Goal: Transaction & Acquisition: Book appointment/travel/reservation

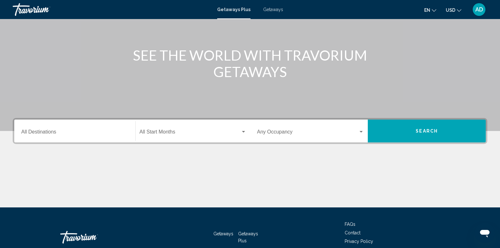
scroll to position [63, 0]
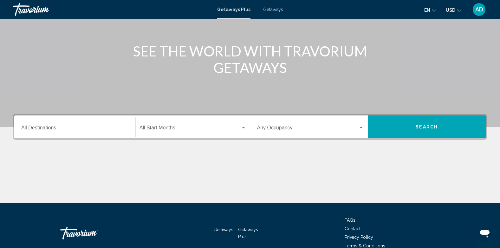
click at [47, 131] on input "Destination All Destinations" at bounding box center [74, 129] width 107 height 6
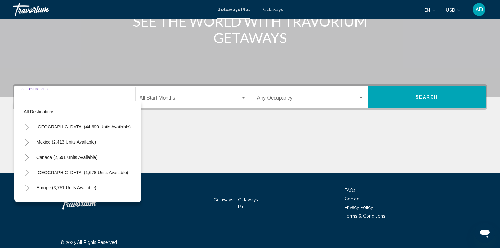
scroll to position [96, 0]
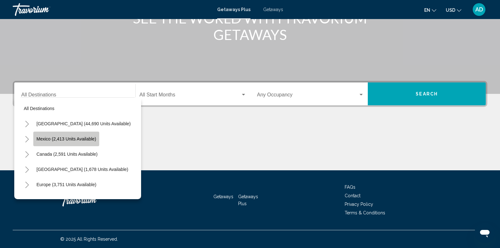
click at [59, 137] on span "Mexico (2,413 units available)" at bounding box center [66, 138] width 60 height 5
type input "**********"
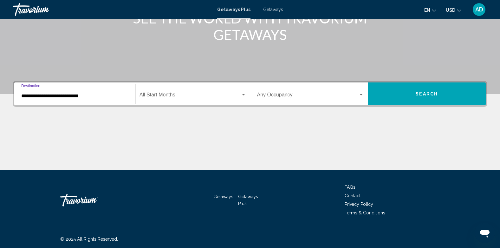
click at [156, 95] on span "Search widget" at bounding box center [189, 96] width 101 height 6
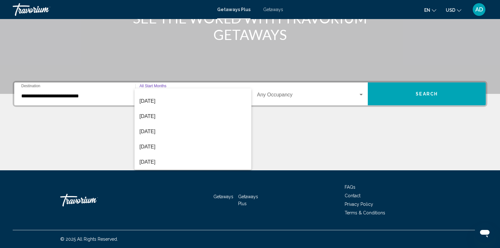
scroll to position [38, 0]
click at [146, 150] on span "[DATE]" at bounding box center [192, 149] width 107 height 15
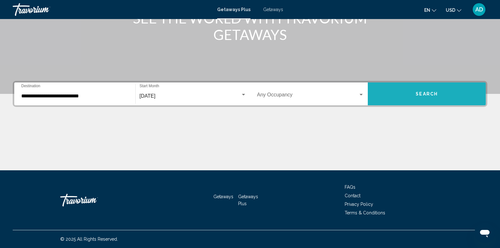
click at [418, 93] on span "Search" at bounding box center [426, 94] width 22 height 5
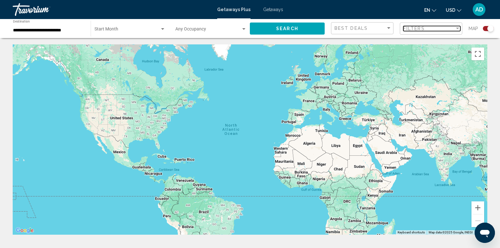
click at [455, 27] on div "Filter" at bounding box center [457, 28] width 6 height 5
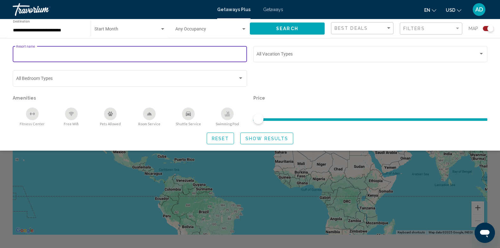
click at [77, 55] on input "Resort name" at bounding box center [130, 55] width 228 height 5
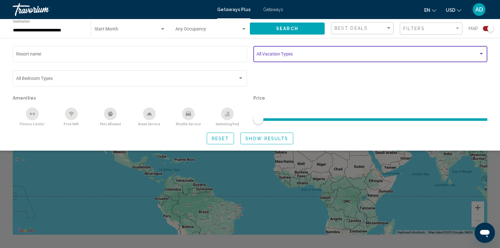
click at [482, 52] on div "Search widget" at bounding box center [481, 53] width 6 height 5
click at [482, 53] on div "Search widget" at bounding box center [481, 53] width 6 height 5
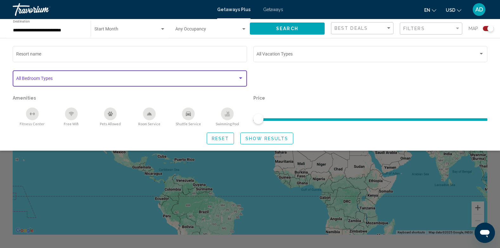
click at [75, 77] on span "Search widget" at bounding box center [127, 79] width 222 height 5
click at [240, 77] on div "Search widget" at bounding box center [240, 78] width 3 height 2
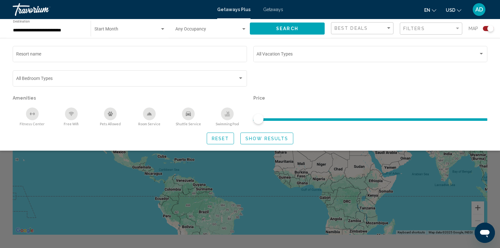
click at [132, 27] on div "Start Month All Start Months" at bounding box center [129, 28] width 71 height 17
click at [60, 51] on div at bounding box center [250, 124] width 500 height 248
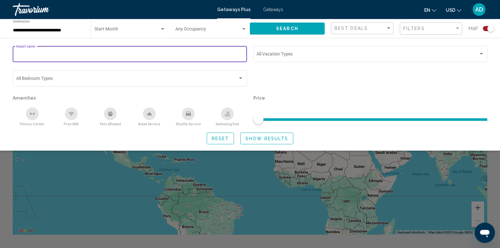
click at [48, 54] on input "Resort name" at bounding box center [130, 55] width 228 height 5
click at [284, 29] on span "Search" at bounding box center [287, 28] width 22 height 5
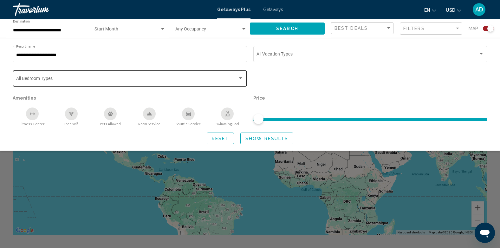
click at [228, 77] on span "Search widget" at bounding box center [127, 79] width 222 height 5
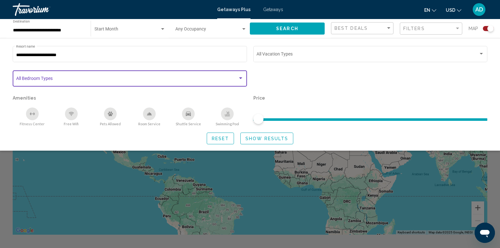
click at [242, 77] on div "Search widget" at bounding box center [241, 78] width 6 height 5
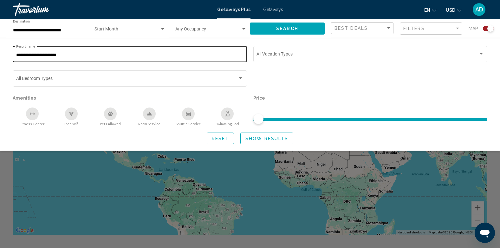
click at [78, 52] on div "**********" at bounding box center [130, 53] width 228 height 17
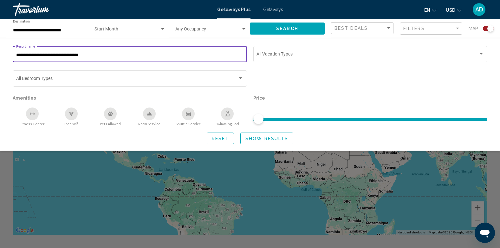
type input "**********"
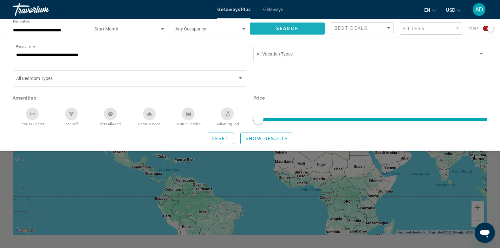
click at [305, 27] on button "Search" at bounding box center [287, 28] width 75 height 12
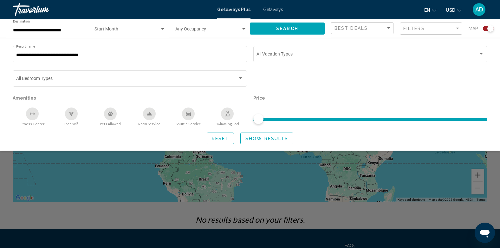
scroll to position [91, 0]
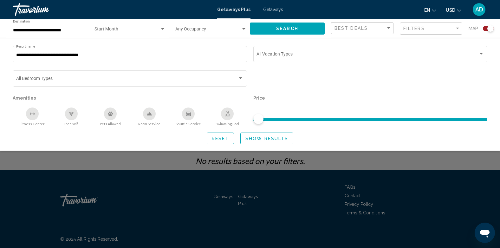
drag, startPoint x: 260, startPoint y: 121, endPoint x: 301, endPoint y: 121, distance: 40.9
click at [301, 119] on ngx-slider "Search widget" at bounding box center [370, 118] width 234 height 1
drag, startPoint x: 256, startPoint y: 120, endPoint x: 380, endPoint y: 116, distance: 124.3
click at [347, 119] on ngx-slider "Search widget" at bounding box center [370, 118] width 234 height 1
drag, startPoint x: 484, startPoint y: 120, endPoint x: 435, endPoint y: 117, distance: 48.9
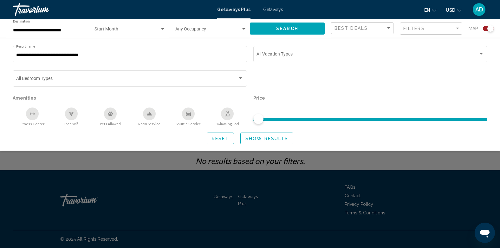
click at [435, 117] on div "Price" at bounding box center [370, 109] width 240 height 33
click at [146, 180] on div "Search widget" at bounding box center [250, 171] width 500 height 153
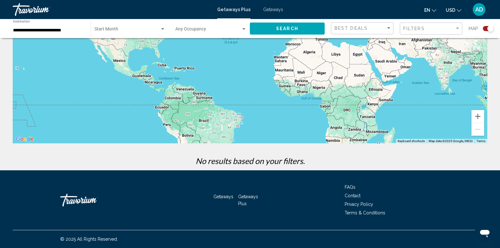
click at [458, 10] on icon "Change currency" at bounding box center [459, 10] width 4 height 4
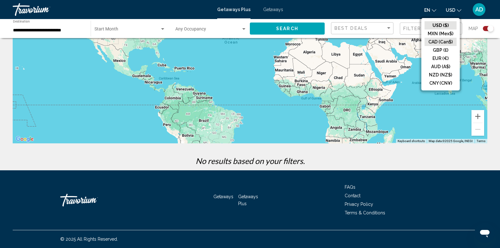
click at [435, 40] on button "CAD (Can$)" at bounding box center [440, 42] width 32 height 8
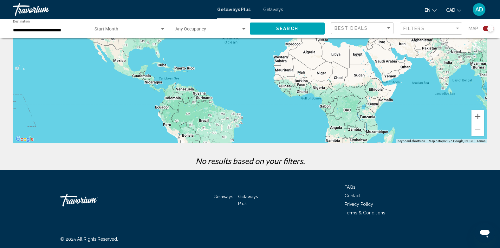
click at [270, 10] on span "Getaways" at bounding box center [273, 9] width 20 height 5
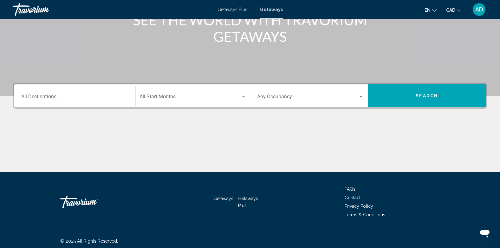
scroll to position [96, 0]
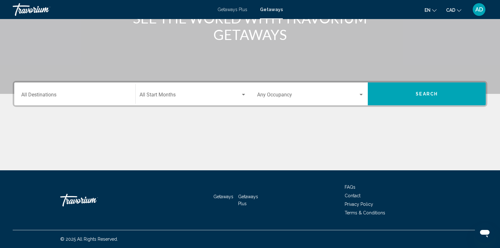
click at [94, 99] on div "Destination All Destinations" at bounding box center [74, 94] width 107 height 20
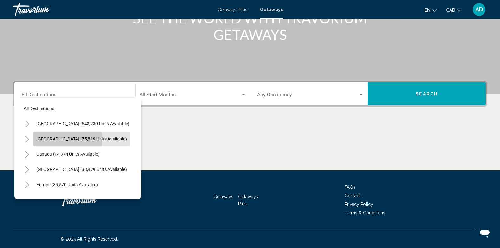
click at [63, 139] on span "Mexico (75,819 units available)" at bounding box center [81, 138] width 90 height 5
type input "**********"
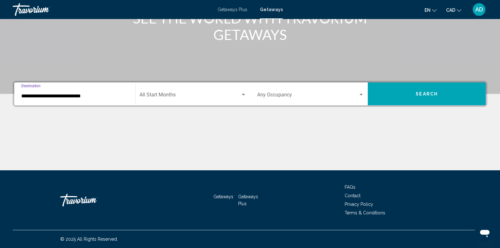
click at [242, 94] on div "Search widget" at bounding box center [243, 95] width 3 height 2
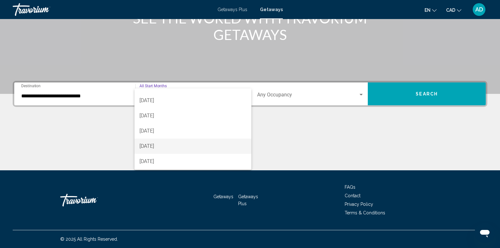
scroll to position [37, 0]
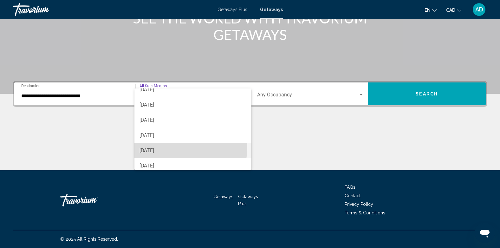
click at [166, 146] on span "January 2026" at bounding box center [192, 150] width 107 height 15
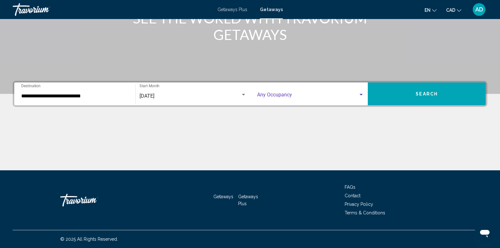
click at [332, 95] on span "Search widget" at bounding box center [307, 96] width 101 height 6
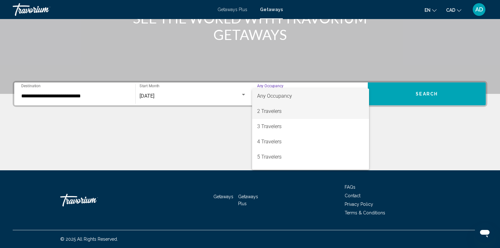
click at [268, 112] on span "2 Travelers" at bounding box center [310, 111] width 107 height 15
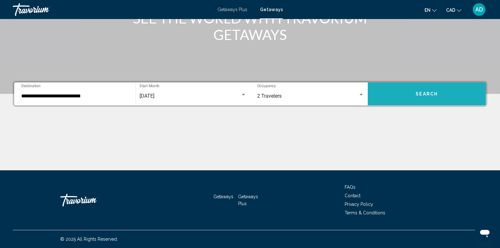
click at [415, 97] on button "Search" at bounding box center [427, 93] width 118 height 23
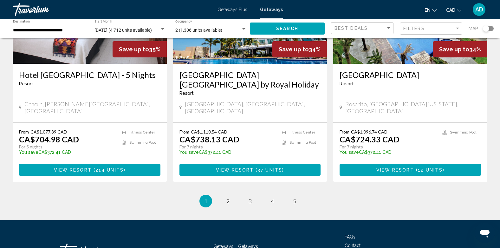
scroll to position [814, 0]
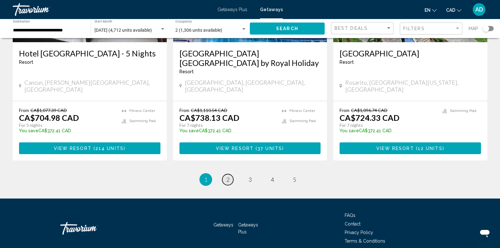
click at [226, 174] on link "page 2" at bounding box center [227, 179] width 11 height 11
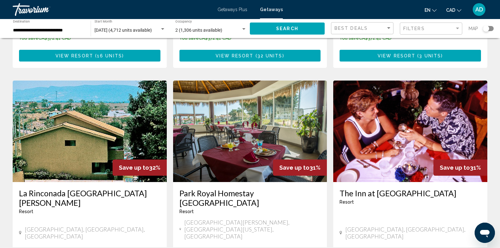
scroll to position [760, 0]
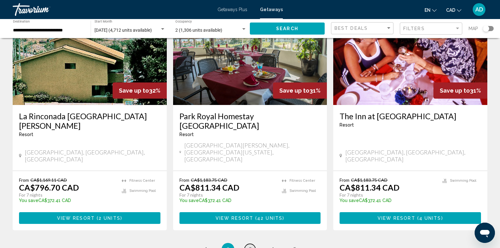
click at [248, 246] on span "3" at bounding box center [249, 249] width 3 height 7
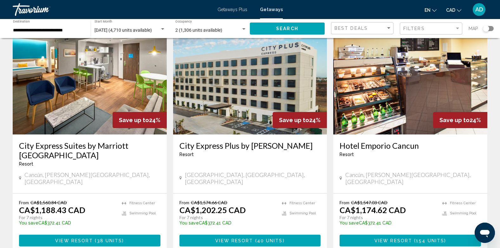
scroll to position [729, 0]
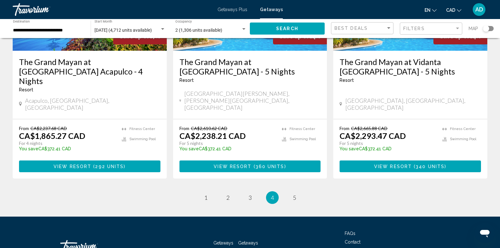
scroll to position [823, 0]
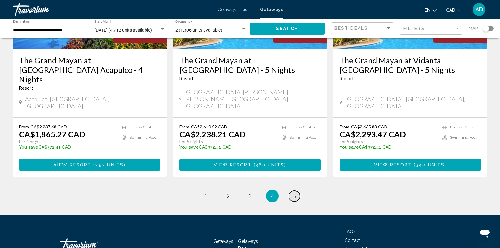
click at [291, 190] on link "page 5" at bounding box center [294, 195] width 11 height 11
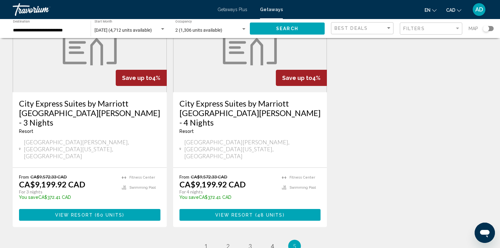
scroll to position [503, 0]
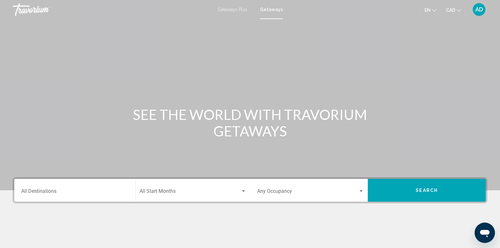
click at [228, 9] on span "Getaways Plus" at bounding box center [232, 9] width 30 height 5
click at [48, 189] on div "Destination All Destinations" at bounding box center [74, 190] width 107 height 20
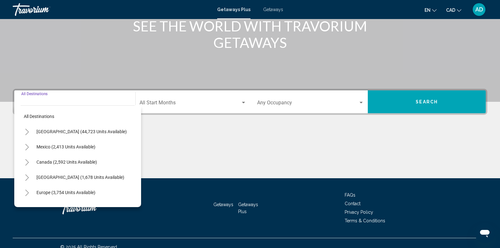
scroll to position [96, 0]
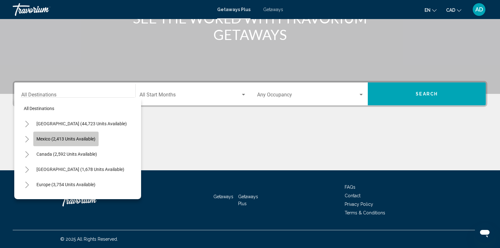
click at [59, 137] on span "Mexico (2,413 units available)" at bounding box center [65, 138] width 59 height 5
type input "**********"
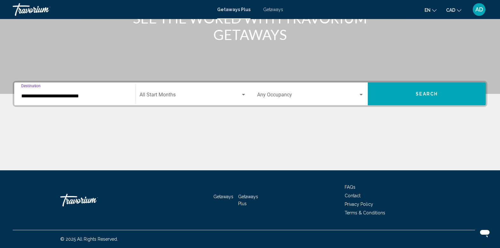
click at [199, 96] on span "Search widget" at bounding box center [189, 96] width 101 height 6
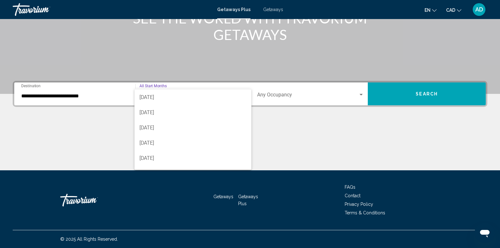
scroll to position [76, 0]
click at [160, 110] on span "January 2026" at bounding box center [192, 111] width 107 height 15
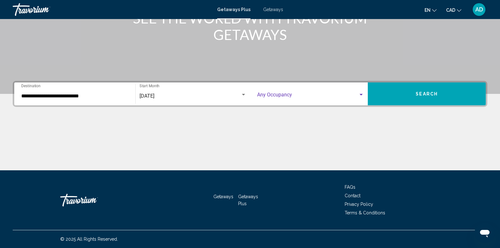
click at [361, 93] on div "Search widget" at bounding box center [361, 94] width 6 height 5
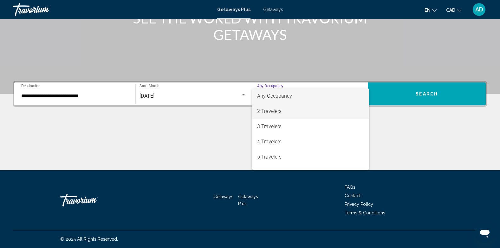
click at [279, 111] on span "2 Travelers" at bounding box center [310, 111] width 107 height 15
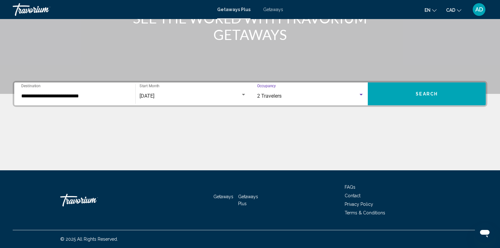
click at [417, 91] on span "Search" at bounding box center [426, 93] width 22 height 5
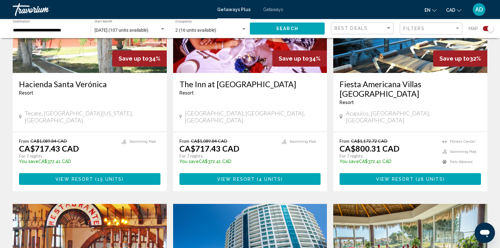
scroll to position [253, 0]
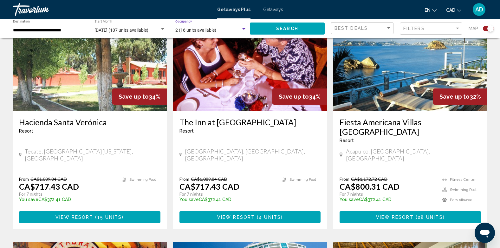
click at [242, 29] on div "Search widget" at bounding box center [243, 29] width 3 height 2
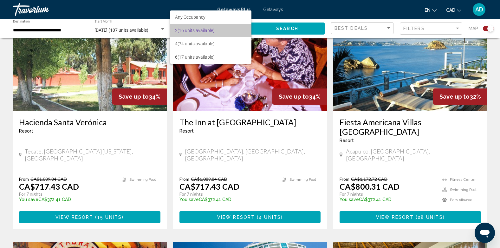
click at [212, 31] on span "2 (16 units available)" at bounding box center [210, 30] width 71 height 13
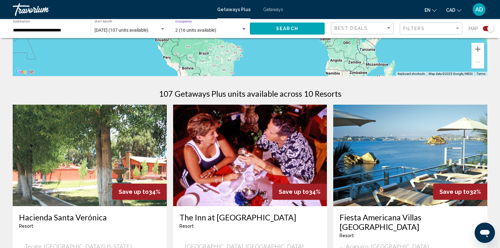
scroll to position [32, 0]
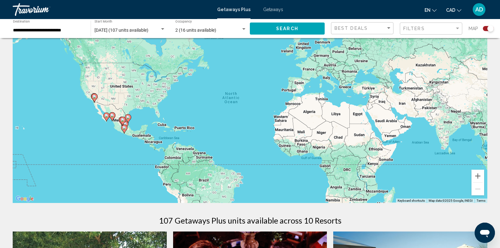
click at [124, 129] on image "Main content" at bounding box center [124, 128] width 4 height 4
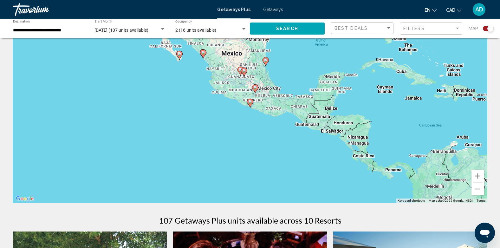
click at [347, 76] on div "To navigate, press the arrow keys. To activate drag with keyboard, press Alt + …" at bounding box center [250, 108] width 474 height 190
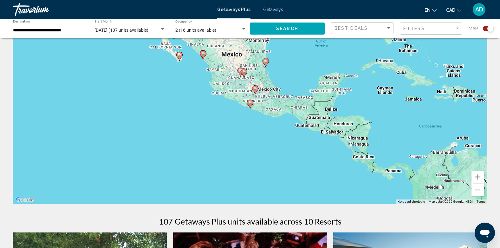
scroll to position [0, 0]
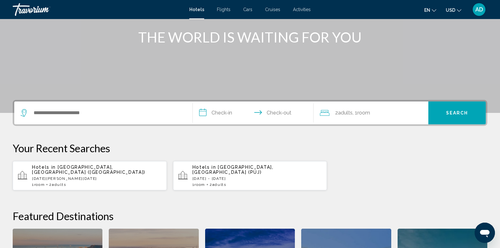
scroll to position [77, 0]
click at [74, 176] on p "[DATE][PERSON_NAME][DATE]" at bounding box center [97, 178] width 130 height 4
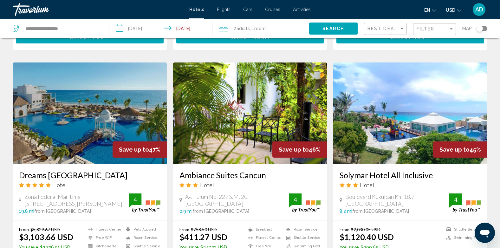
scroll to position [475, 0]
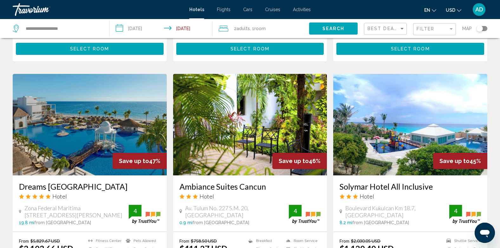
click at [458, 11] on icon "Change currency" at bounding box center [459, 10] width 4 height 4
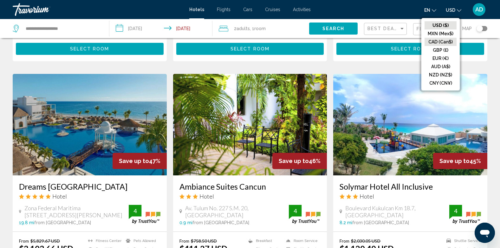
click at [439, 41] on button "CAD (Can$)" at bounding box center [440, 42] width 32 height 8
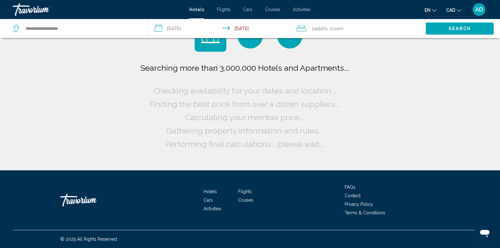
scroll to position [0, 0]
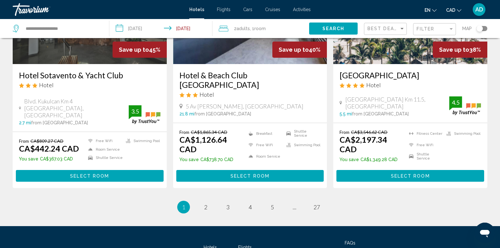
scroll to position [824, 0]
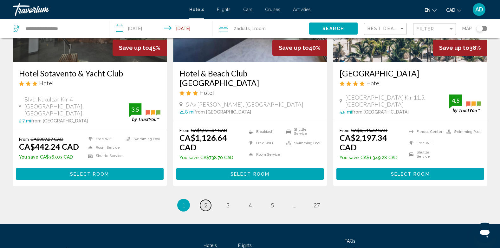
click at [207, 200] on link "page 2" at bounding box center [205, 205] width 11 height 11
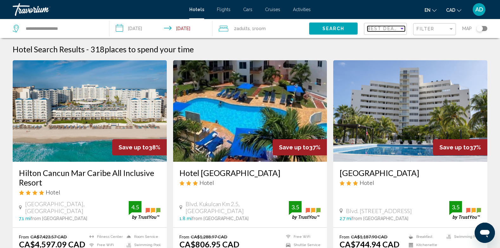
click at [402, 29] on div "Sort by" at bounding box center [401, 29] width 3 height 2
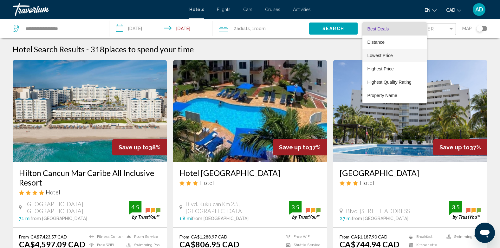
click at [385, 55] on span "Lowest Price" at bounding box center [379, 55] width 25 height 5
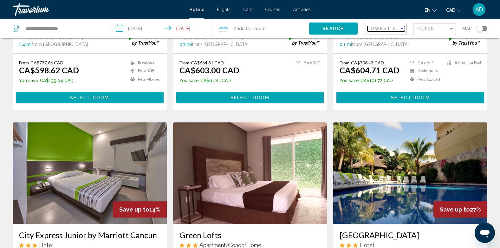
scroll to position [542, 0]
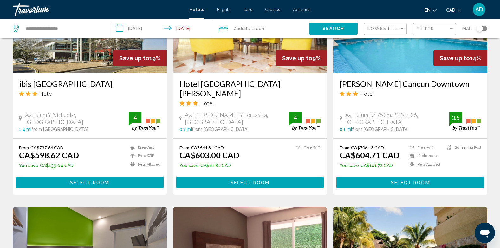
click at [197, 10] on span "Hotels" at bounding box center [196, 9] width 15 height 5
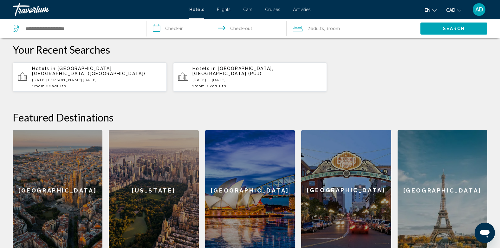
scroll to position [109, 0]
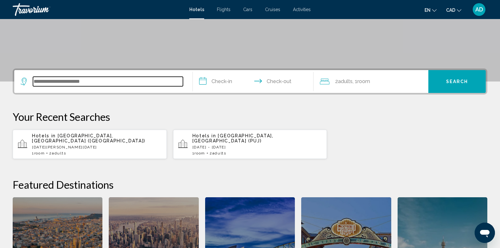
click at [122, 79] on input "Search widget" at bounding box center [108, 82] width 150 height 10
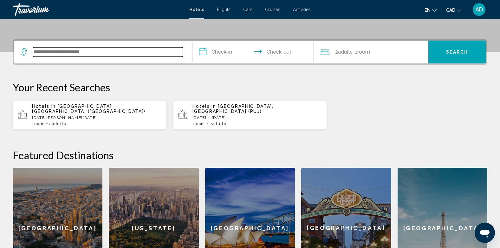
scroll to position [157, 0]
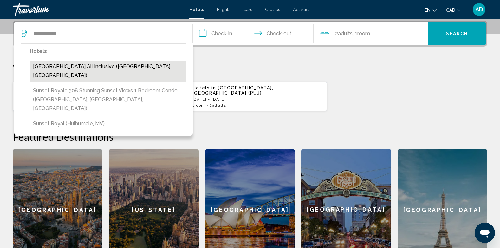
click at [111, 67] on button "[GEOGRAPHIC_DATA] All Inclusive ([GEOGRAPHIC_DATA], [GEOGRAPHIC_DATA])" at bounding box center [108, 71] width 157 height 21
type input "**********"
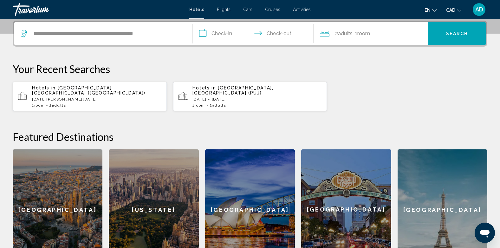
click at [228, 33] on input "**********" at bounding box center [255, 34] width 124 height 25
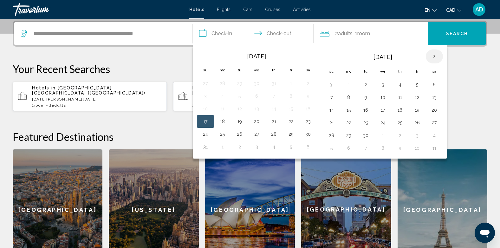
click at [433, 54] on th "Next month" at bounding box center [434, 56] width 17 height 14
click at [435, 85] on button "3" at bounding box center [434, 84] width 10 height 9
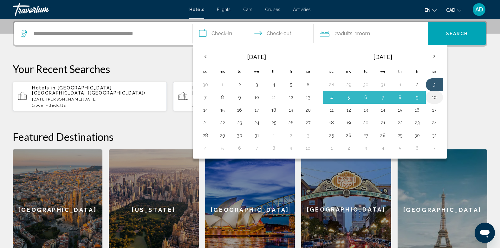
click at [435, 97] on button "10" at bounding box center [434, 97] width 10 height 9
type input "**********"
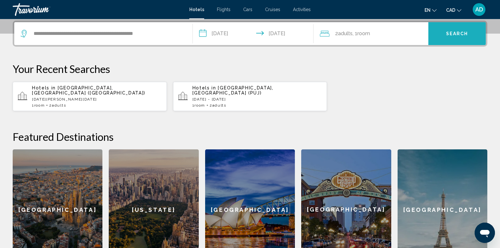
click at [443, 35] on button "Search" at bounding box center [456, 33] width 57 height 23
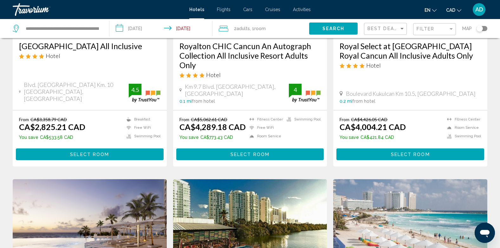
scroll to position [32, 0]
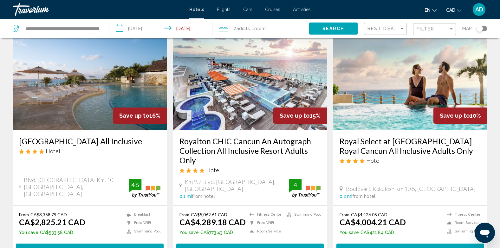
click at [72, 85] on img "Main content" at bounding box center [90, 79] width 154 height 101
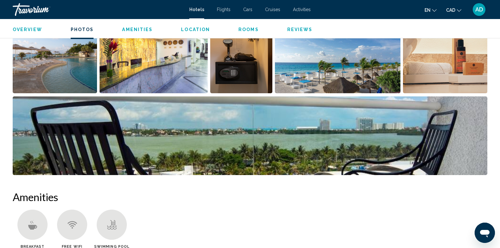
scroll to position [253, 0]
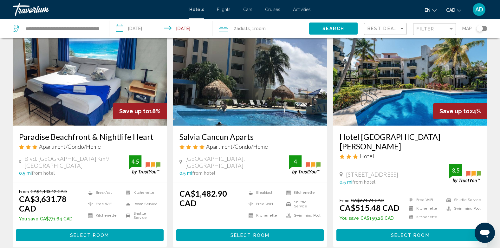
scroll to position [849, 0]
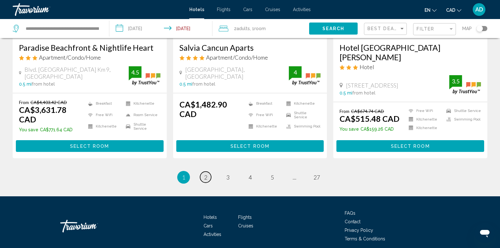
click at [206, 174] on span "2" at bounding box center [205, 177] width 3 height 7
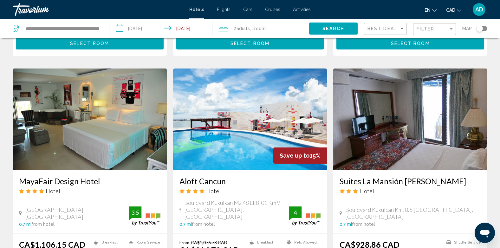
scroll to position [475, 0]
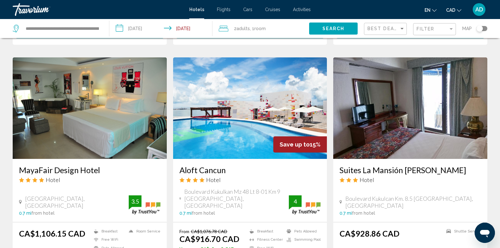
click at [84, 119] on img "Main content" at bounding box center [90, 107] width 154 height 101
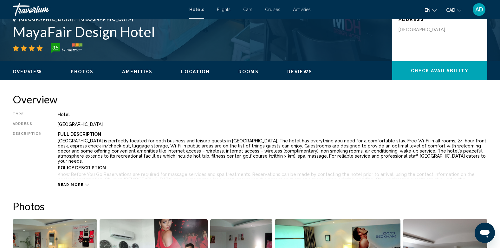
scroll to position [95, 0]
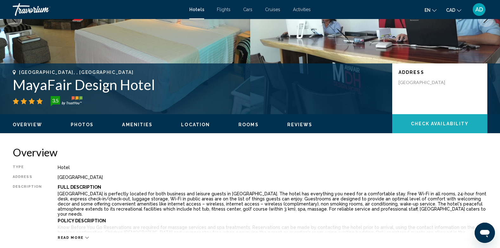
click at [437, 124] on span "Check Availability" at bounding box center [440, 123] width 58 height 5
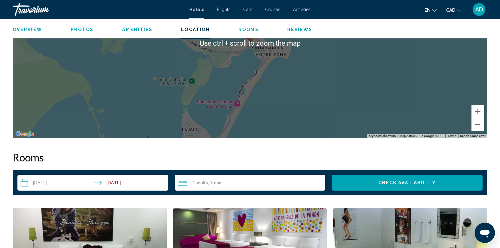
scroll to position [739, 0]
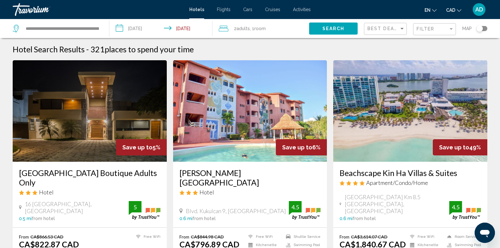
click at [399, 110] on img "Main content" at bounding box center [410, 110] width 154 height 101
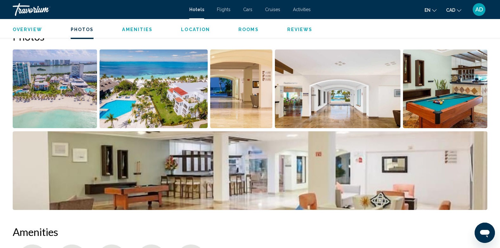
scroll to position [190, 0]
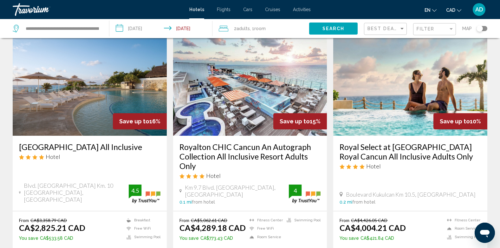
scroll to position [63, 0]
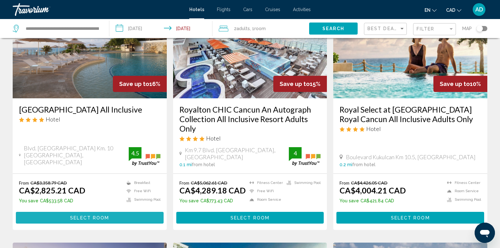
click at [87, 218] on span "Select Room" at bounding box center [89, 217] width 39 height 5
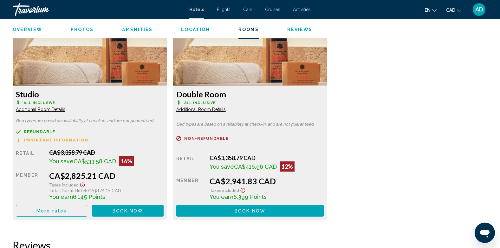
scroll to position [887, 0]
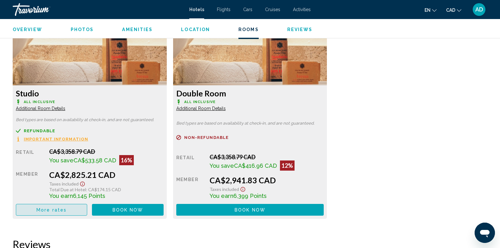
click at [73, 204] on button "More rates" at bounding box center [51, 210] width 71 height 12
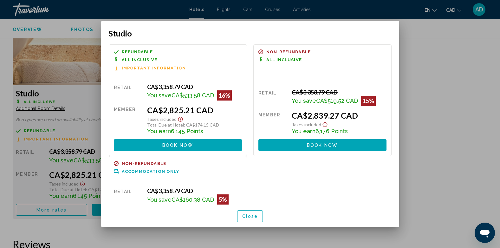
click at [158, 69] on span "Important Information" at bounding box center [154, 68] width 64 height 4
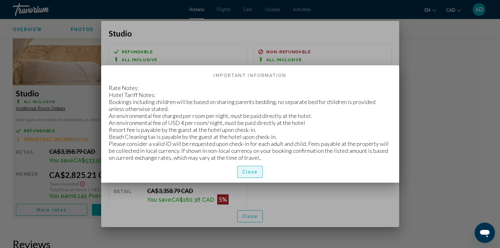
click at [254, 172] on span "Close" at bounding box center [250, 172] width 16 height 5
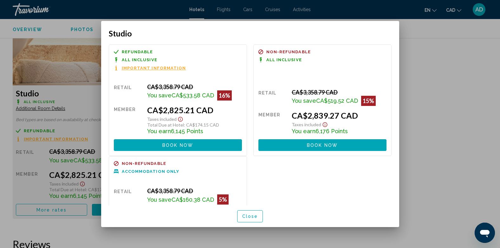
click at [82, 100] on div at bounding box center [250, 124] width 500 height 248
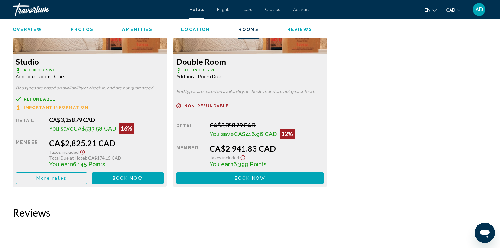
scroll to position [824, 0]
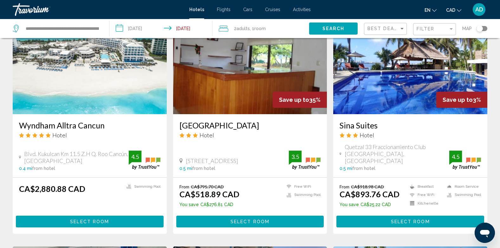
scroll to position [539, 0]
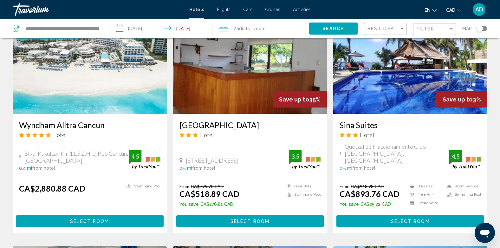
click at [81, 78] on img "Main content" at bounding box center [90, 62] width 154 height 101
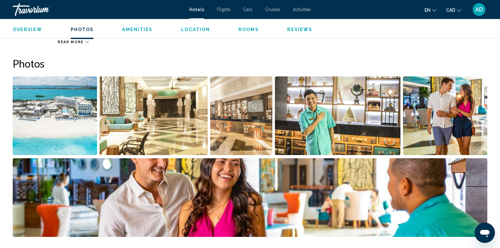
scroll to position [254, 0]
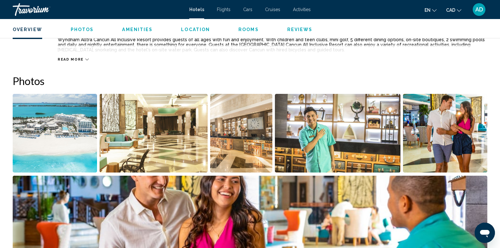
click at [80, 133] on img "Open full-screen image slider" at bounding box center [55, 133] width 84 height 79
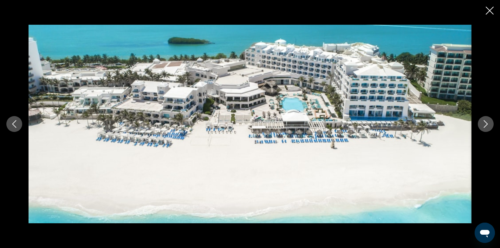
click at [487, 123] on icon "Next image" at bounding box center [486, 124] width 4 height 8
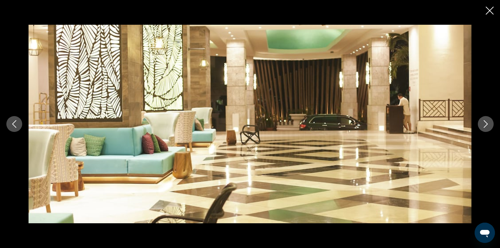
click at [487, 123] on icon "Next image" at bounding box center [486, 124] width 4 height 8
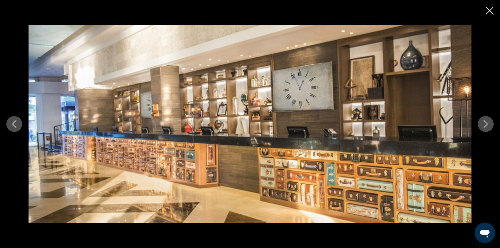
click at [487, 123] on icon "Next image" at bounding box center [486, 124] width 4 height 8
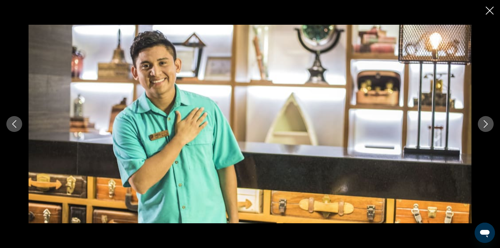
click at [487, 123] on icon "Next image" at bounding box center [486, 124] width 4 height 8
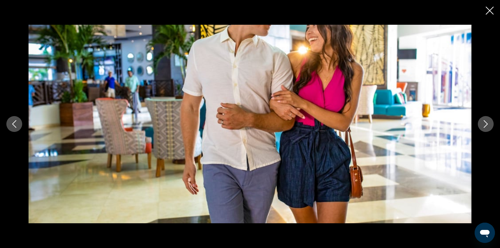
click at [487, 123] on icon "Next image" at bounding box center [486, 124] width 4 height 8
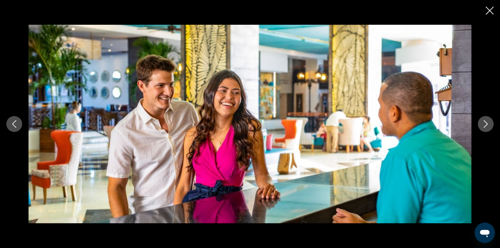
click at [487, 123] on icon "Next image" at bounding box center [486, 124] width 4 height 8
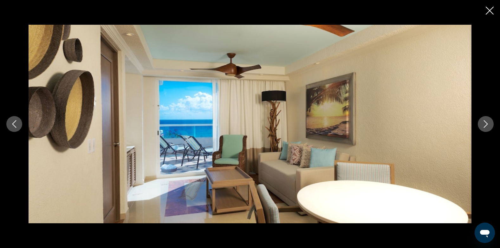
click at [487, 123] on icon "Next image" at bounding box center [486, 124] width 4 height 8
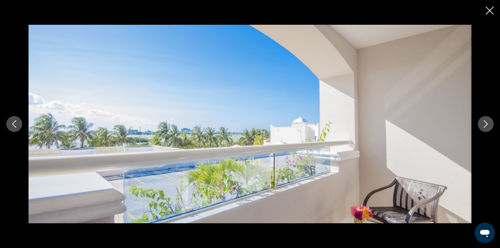
click at [487, 123] on icon "Next image" at bounding box center [486, 124] width 4 height 8
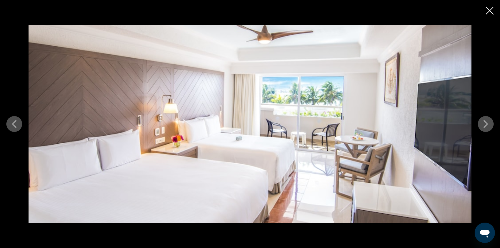
click at [487, 123] on icon "Next image" at bounding box center [486, 124] width 4 height 8
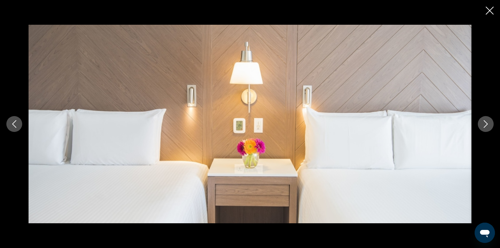
click at [487, 123] on icon "Next image" at bounding box center [486, 124] width 4 height 8
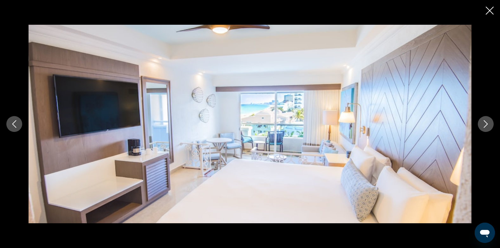
click at [487, 123] on icon "Next image" at bounding box center [486, 124] width 4 height 8
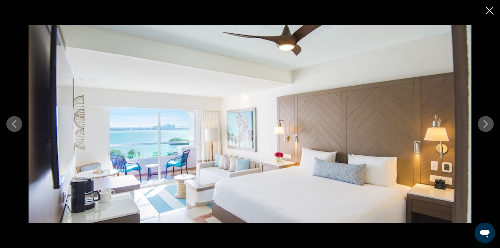
click at [487, 123] on icon "Next image" at bounding box center [486, 124] width 4 height 8
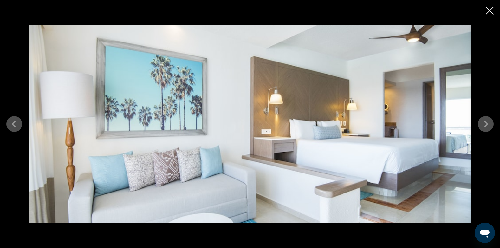
click at [487, 123] on icon "Next image" at bounding box center [486, 124] width 4 height 8
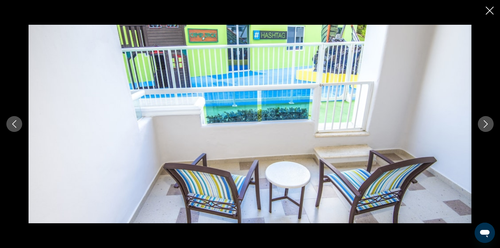
click at [487, 123] on icon "Next image" at bounding box center [486, 124] width 4 height 8
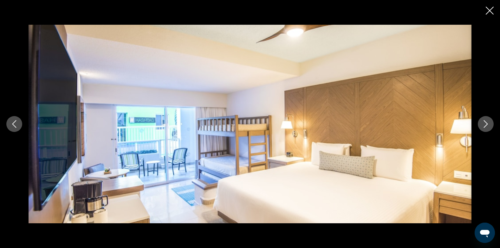
click at [487, 123] on icon "Next image" at bounding box center [486, 124] width 4 height 8
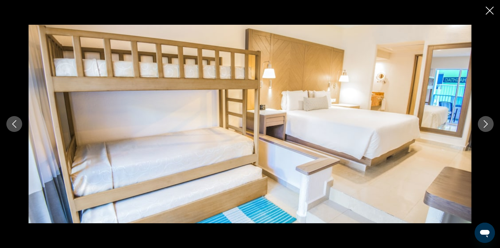
click at [487, 123] on icon "Next image" at bounding box center [486, 124] width 4 height 8
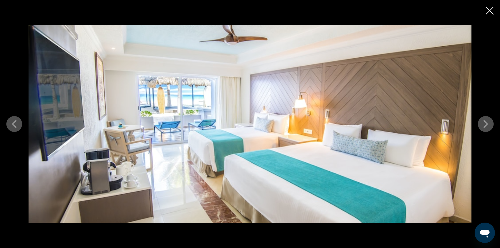
click at [487, 123] on icon "Next image" at bounding box center [486, 124] width 4 height 8
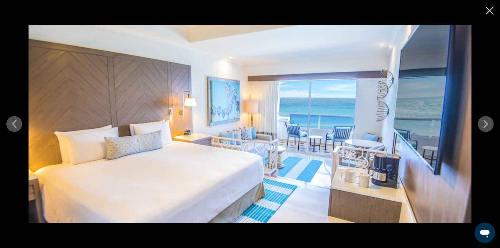
click at [487, 123] on icon "Next image" at bounding box center [486, 124] width 4 height 8
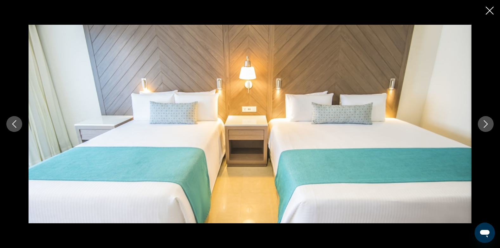
click at [487, 123] on icon "Next image" at bounding box center [486, 124] width 4 height 8
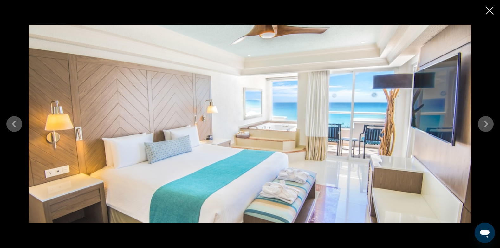
click at [487, 123] on icon "Next image" at bounding box center [486, 124] width 4 height 8
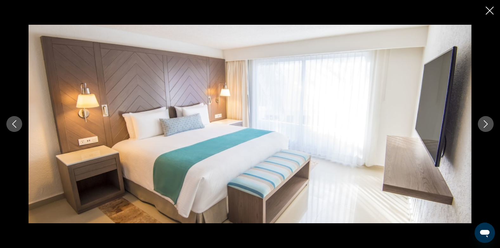
click at [487, 123] on icon "Next image" at bounding box center [486, 124] width 4 height 8
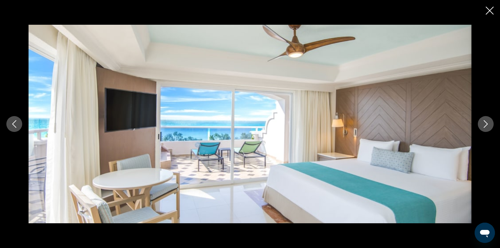
click at [487, 123] on icon "Next image" at bounding box center [486, 124] width 4 height 8
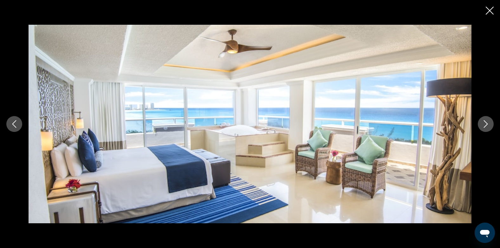
click at [487, 123] on icon "Next image" at bounding box center [486, 124] width 4 height 8
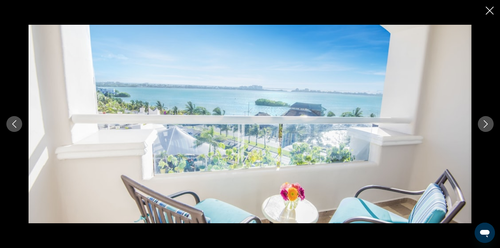
click at [487, 123] on icon "Next image" at bounding box center [486, 124] width 4 height 8
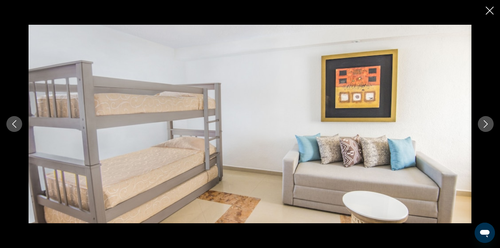
click at [487, 123] on icon "Next image" at bounding box center [486, 124] width 4 height 8
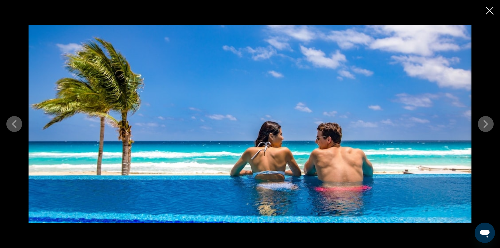
click at [487, 123] on icon "Next image" at bounding box center [486, 124] width 4 height 8
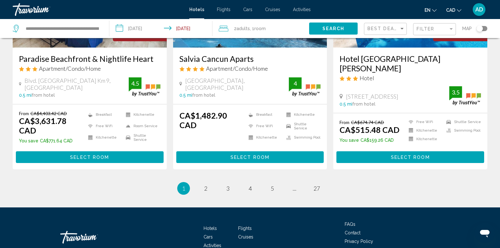
scroll to position [849, 0]
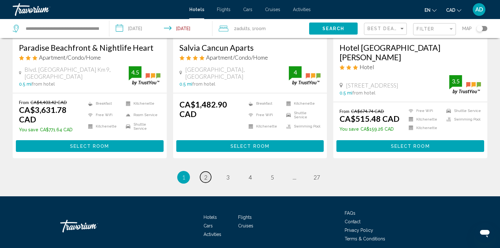
click at [208, 171] on link "page 2" at bounding box center [205, 176] width 11 height 11
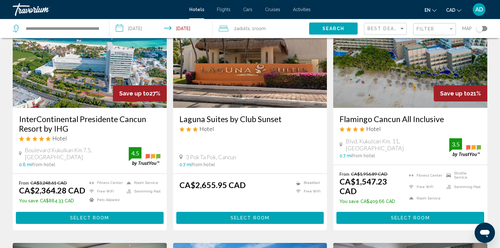
scroll to position [253, 0]
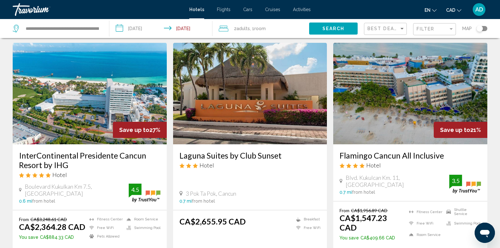
click at [388, 106] on img "Main content" at bounding box center [410, 93] width 154 height 101
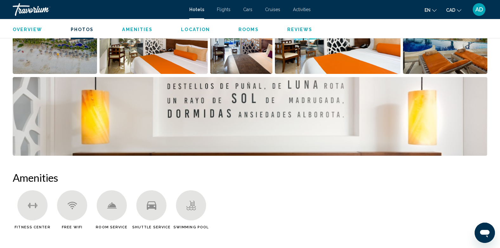
scroll to position [349, 0]
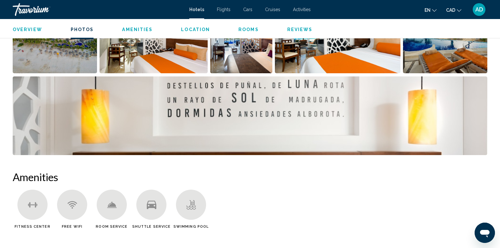
click at [247, 29] on span "Rooms" at bounding box center [248, 29] width 20 height 5
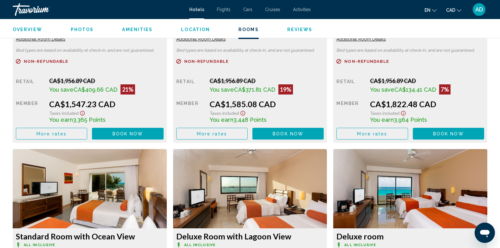
scroll to position [778, 0]
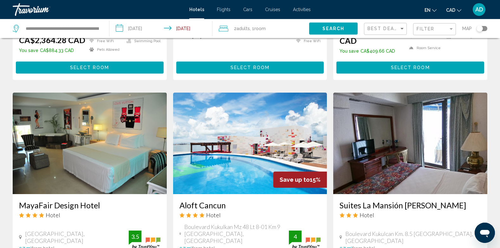
scroll to position [475, 0]
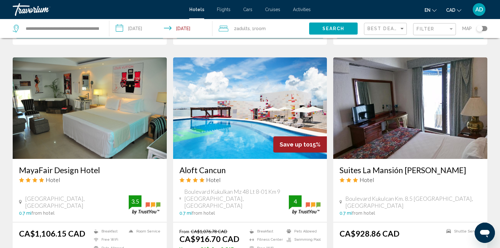
click at [254, 120] on img "Main content" at bounding box center [250, 107] width 154 height 101
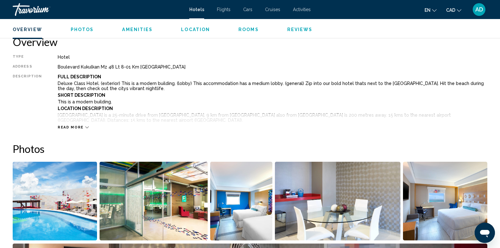
scroll to position [222, 0]
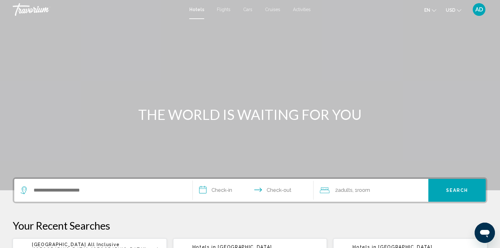
click at [273, 9] on span "Cruises" at bounding box center [272, 9] width 15 height 5
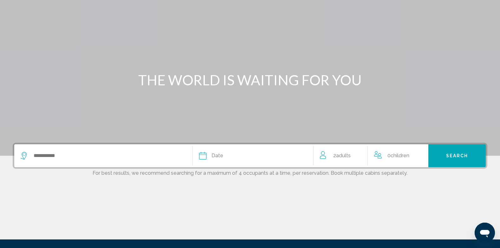
scroll to position [95, 0]
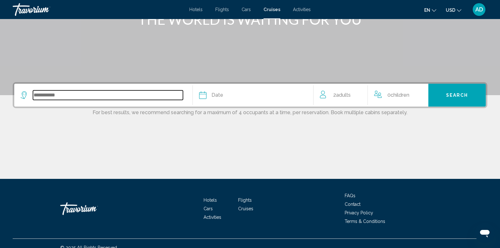
click at [85, 92] on input "Search widget" at bounding box center [108, 95] width 150 height 10
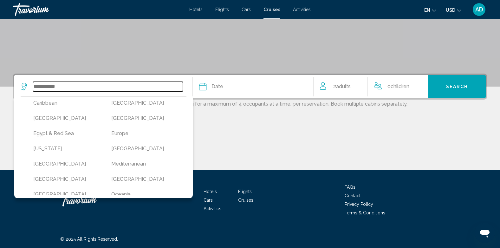
scroll to position [68, 0]
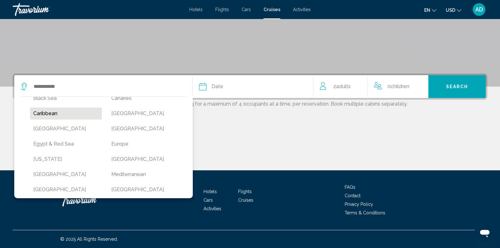
click at [54, 113] on button "Caribbean" at bounding box center [66, 113] width 72 height 12
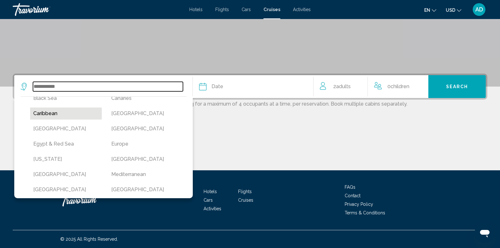
type input "*********"
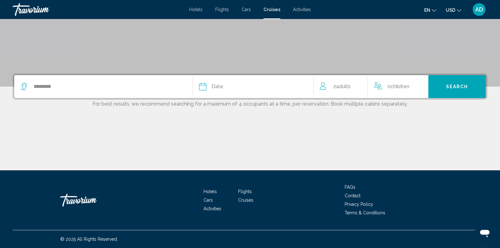
click at [288, 85] on div "Date" at bounding box center [253, 86] width 108 height 9
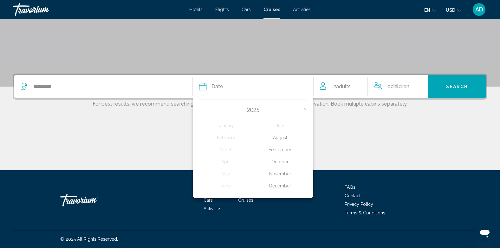
click at [284, 173] on div "November" at bounding box center [280, 173] width 54 height 11
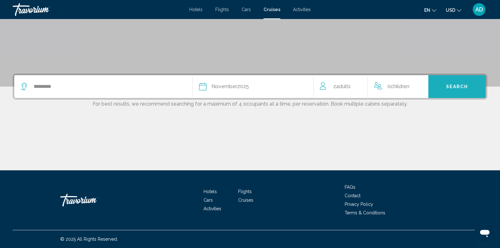
click at [450, 85] on span "Search" at bounding box center [457, 86] width 22 height 5
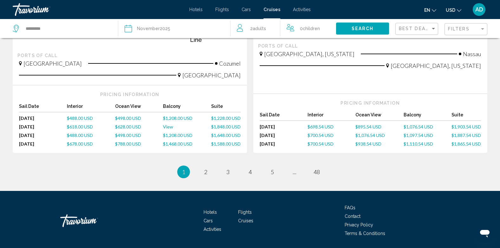
scroll to position [702, 0]
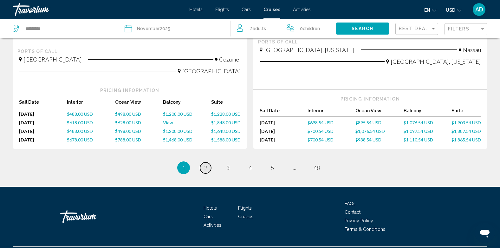
click at [208, 162] on link "page 2" at bounding box center [205, 167] width 11 height 11
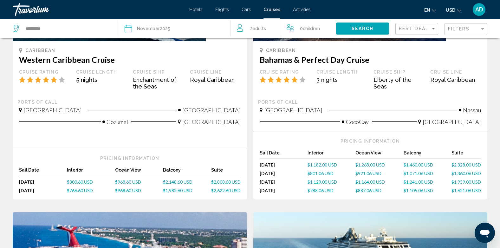
scroll to position [412, 0]
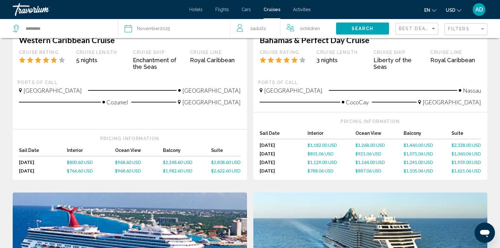
click at [459, 8] on mat-icon "Change currency" at bounding box center [459, 9] width 4 height 4
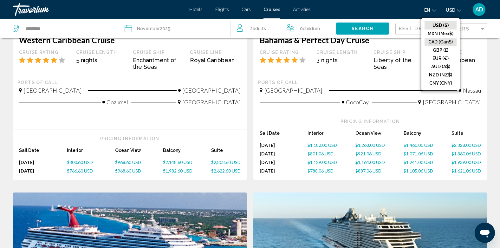
click at [433, 42] on button "CAD (Can$)" at bounding box center [440, 42] width 32 height 8
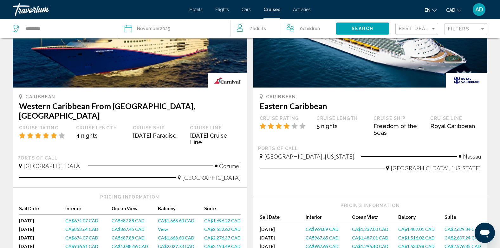
scroll to position [665, 0]
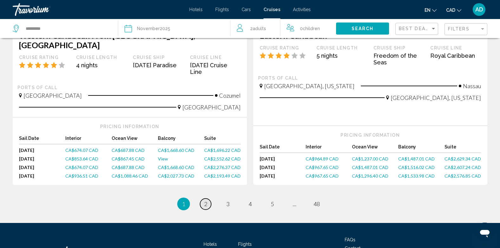
click at [207, 200] on span "2" at bounding box center [205, 203] width 3 height 7
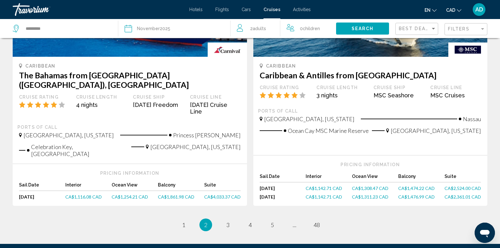
scroll to position [692, 0]
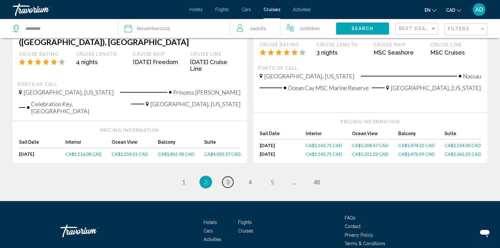
click at [229, 178] on span "3" at bounding box center [227, 181] width 3 height 7
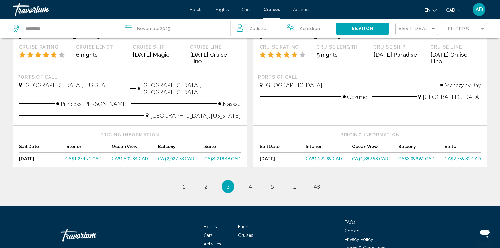
scroll to position [693, 0]
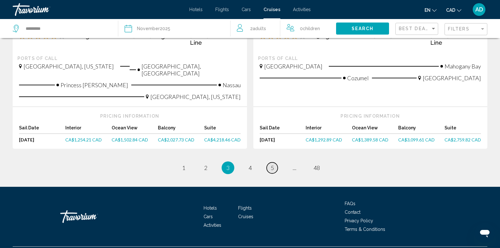
click at [273, 164] on span "5" at bounding box center [272, 167] width 3 height 7
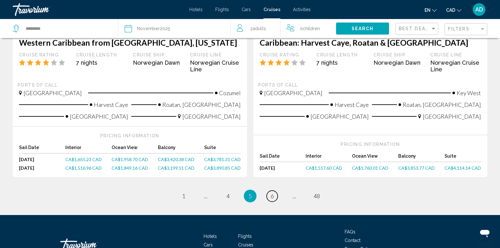
scroll to position [665, 0]
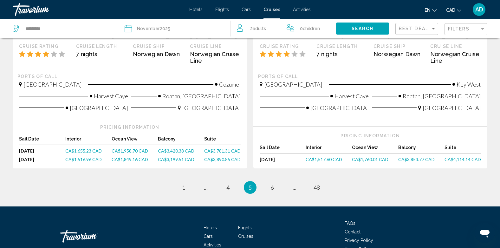
click at [124, 148] on span "CA$1,958.70 CAD" at bounding box center [130, 150] width 36 height 5
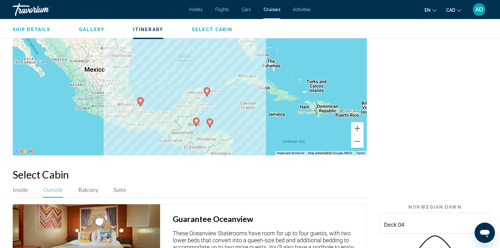
scroll to position [982, 0]
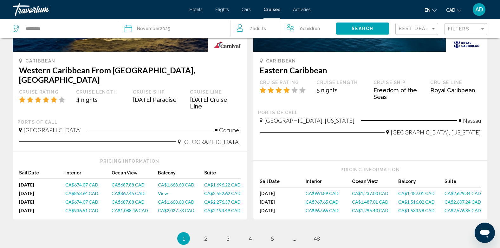
scroll to position [665, 0]
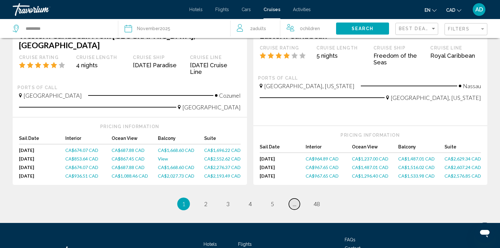
click at [294, 198] on link "page ..." at bounding box center [294, 203] width 11 height 11
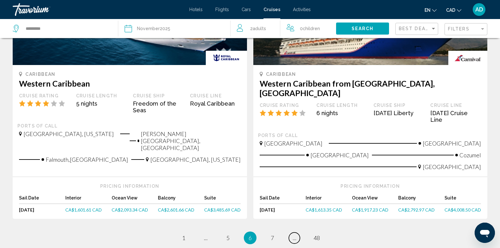
scroll to position [697, 0]
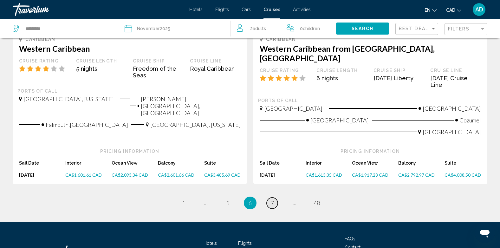
click at [272, 199] on span "7" at bounding box center [272, 202] width 3 height 7
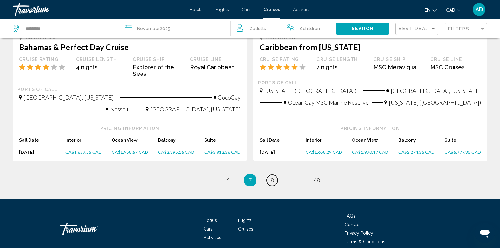
scroll to position [711, 0]
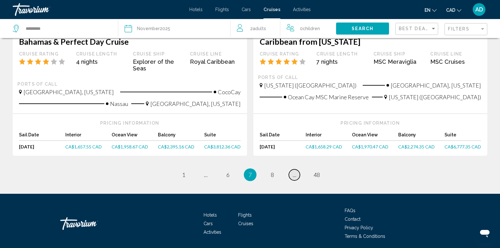
click at [293, 171] on span "..." at bounding box center [294, 174] width 4 height 7
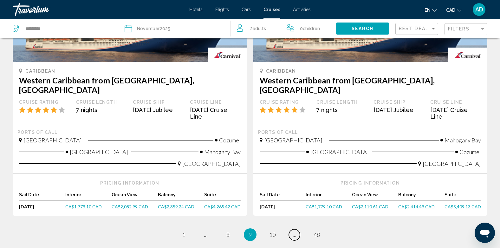
scroll to position [665, 0]
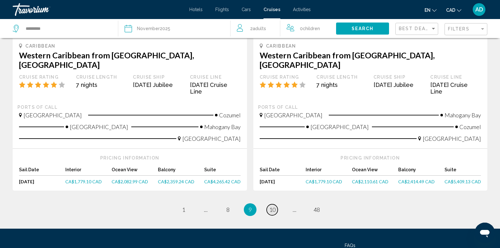
click at [272, 206] on span "10" at bounding box center [272, 209] width 6 height 7
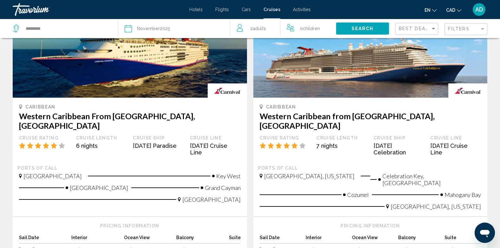
scroll to position [665, 0]
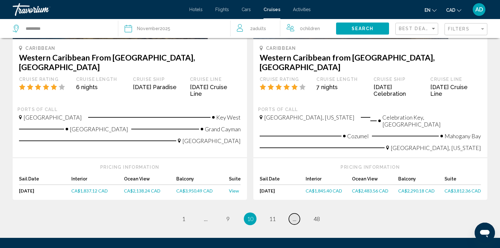
click at [292, 213] on link "page ..." at bounding box center [294, 218] width 11 height 11
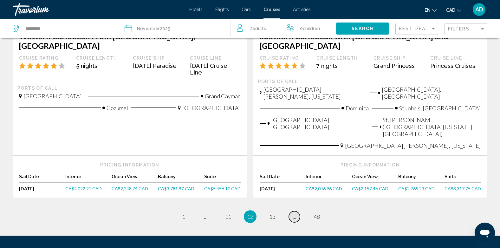
scroll to position [729, 0]
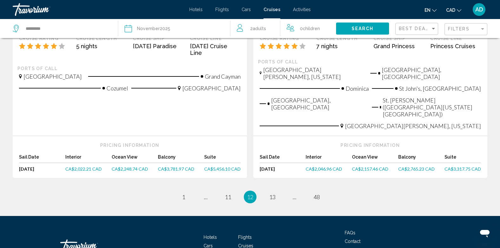
click at [418, 166] on span "CA$2,765.23 CAD" at bounding box center [416, 168] width 36 height 5
